Goal: Check status: Check status

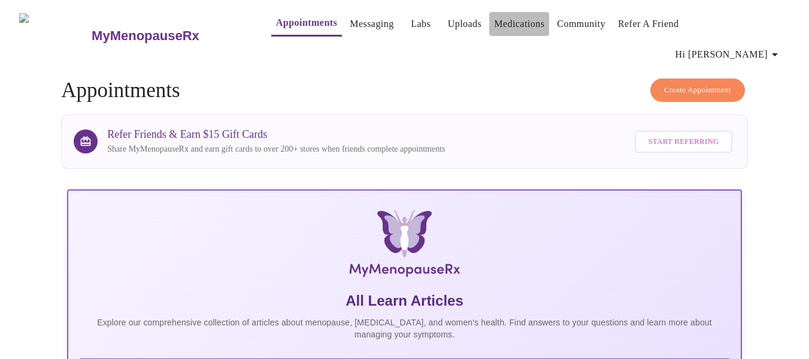
click at [507, 18] on link "Medications" at bounding box center [519, 24] width 50 height 17
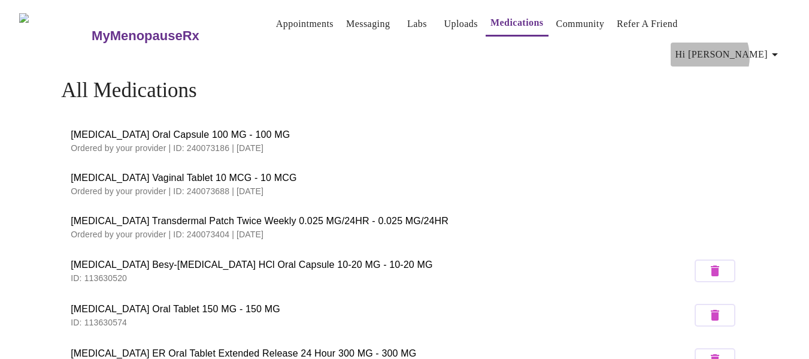
click at [746, 46] on span "Hi [PERSON_NAME]" at bounding box center [728, 54] width 107 height 17
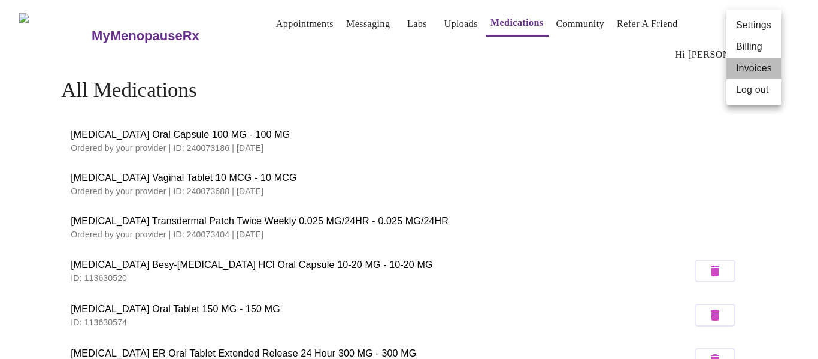
click at [746, 69] on li "Invoices" at bounding box center [753, 68] width 55 height 22
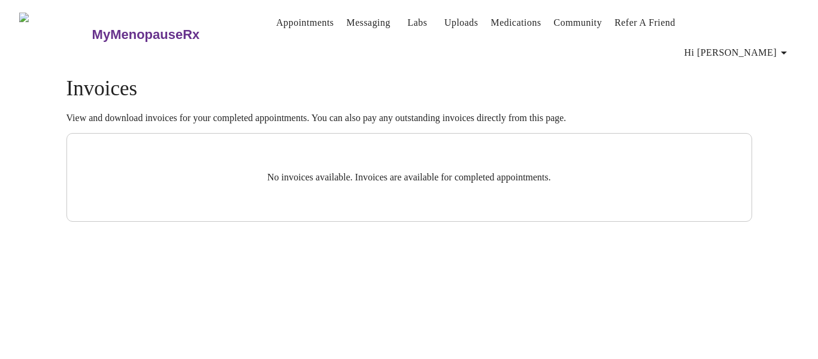
click at [286, 23] on link "Appointments" at bounding box center [304, 22] width 57 height 17
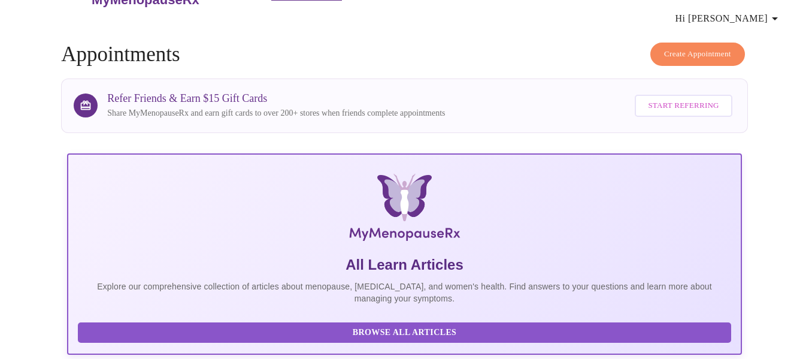
scroll to position [25, 0]
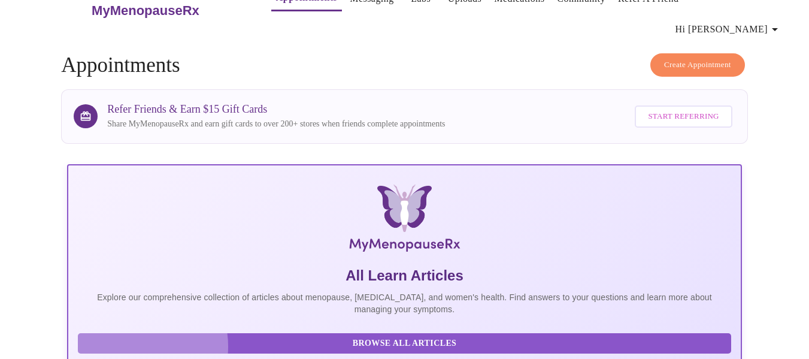
click at [135, 338] on span "Browse All Articles" at bounding box center [404, 343] width 629 height 15
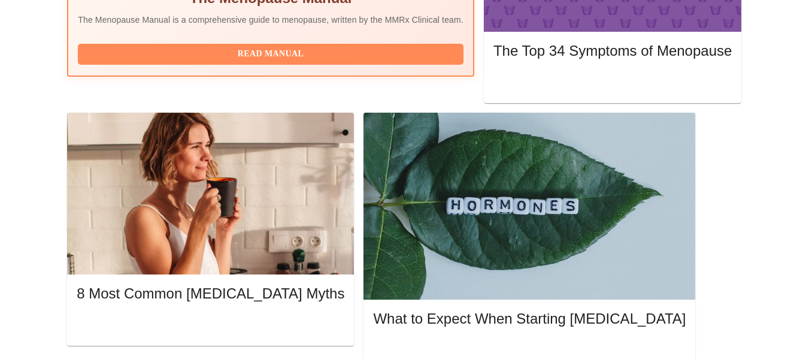
scroll to position [512, 0]
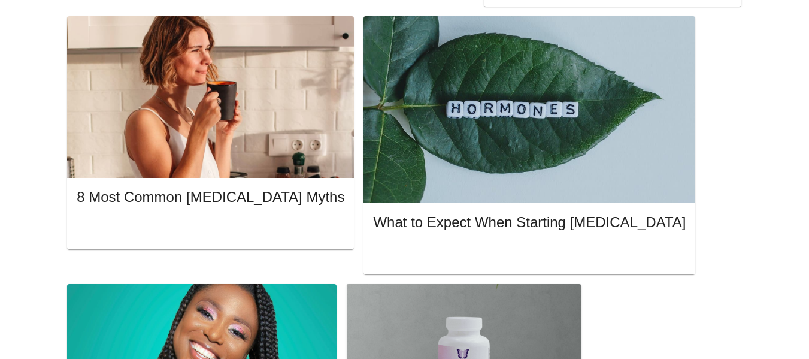
scroll to position [625, 0]
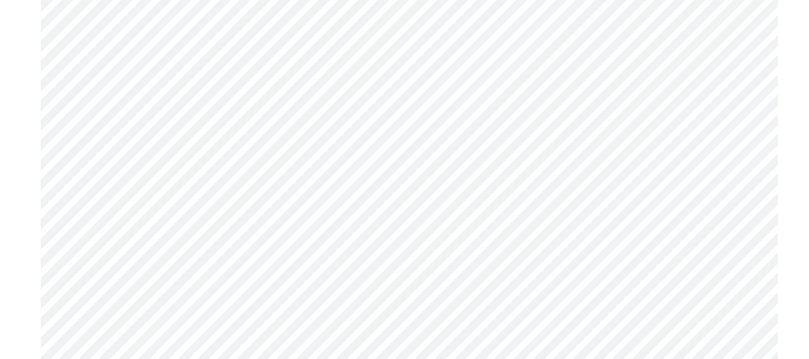
scroll to position [5366, 0]
